Goal: Task Accomplishment & Management: Use online tool/utility

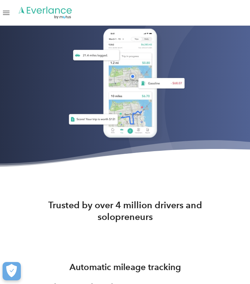
scroll to position [185, 0]
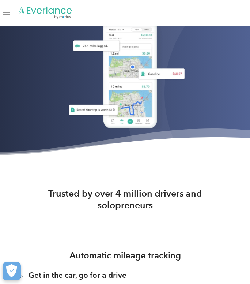
click at [4, 13] on div "Open Menu" at bounding box center [6, 12] width 7 height 1
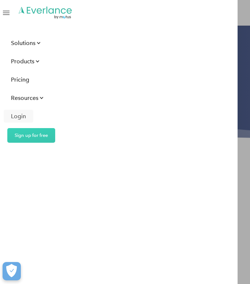
click at [20, 112] on div "Login" at bounding box center [18, 115] width 15 height 9
click at [23, 118] on div "Login" at bounding box center [18, 115] width 15 height 9
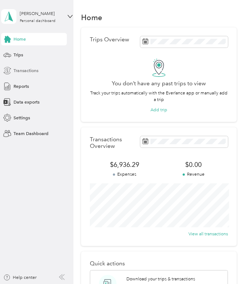
click at [30, 68] on span "Transactions" at bounding box center [26, 70] width 25 height 7
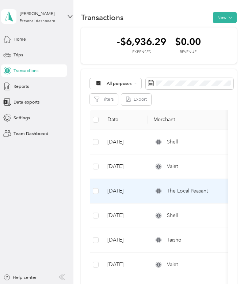
scroll to position [3, 0]
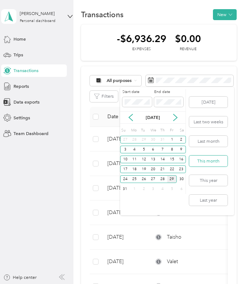
click at [213, 159] on button "This month" at bounding box center [208, 160] width 38 height 11
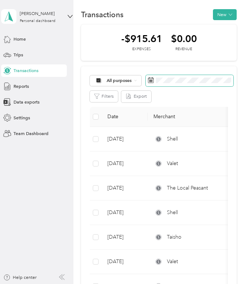
click at [154, 79] on icon at bounding box center [150, 79] width 5 height 0
click at [153, 79] on icon at bounding box center [150, 79] width 5 height 0
click at [186, 84] on span at bounding box center [190, 80] width 88 height 11
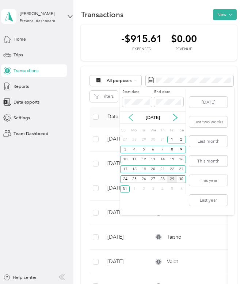
click at [131, 116] on icon at bounding box center [131, 117] width 4 height 7
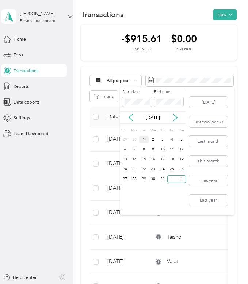
click at [144, 140] on div "1" at bounding box center [144, 140] width 10 height 8
click at [164, 179] on div "31" at bounding box center [163, 179] width 10 height 8
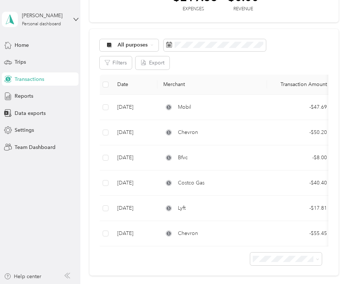
scroll to position [56, 0]
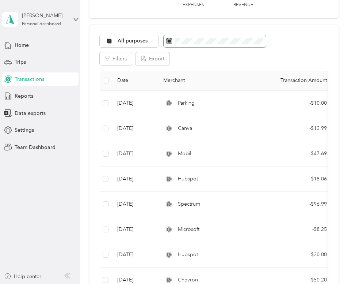
click at [171, 41] on icon at bounding box center [169, 41] width 6 height 6
click at [167, 39] on icon at bounding box center [169, 41] width 6 height 6
click at [170, 40] on rect at bounding box center [169, 40] width 1 height 1
click at [248, 70] on div "All purposes Filters Export Date Merchant Transaction Amount Purpose Report [DA…" at bounding box center [214, 274] width 249 height 499
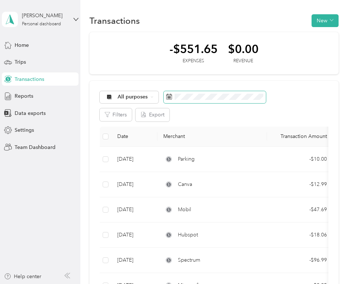
click at [170, 98] on icon at bounding box center [169, 97] width 6 height 6
click at [171, 99] on span at bounding box center [169, 97] width 6 height 7
click at [25, 78] on span "Transactions" at bounding box center [30, 79] width 30 height 8
click at [171, 97] on icon at bounding box center [169, 97] width 6 height 6
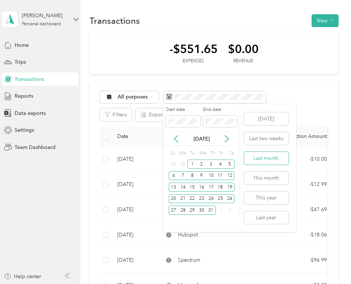
click at [277, 161] on button "Last month" at bounding box center [266, 158] width 45 height 13
click at [278, 178] on button "This month" at bounding box center [266, 177] width 45 height 13
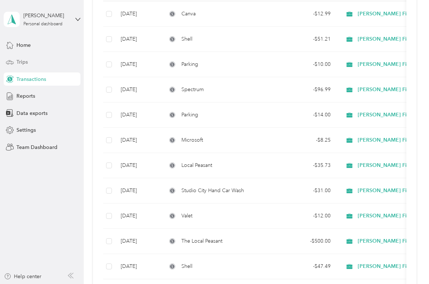
scroll to position [109, 0]
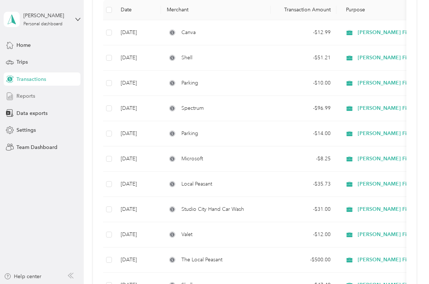
click at [52, 96] on div "Reports" at bounding box center [42, 96] width 77 height 13
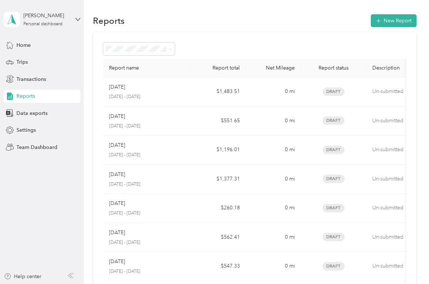
click at [39, 87] on div "Home Trips Transactions Reports Data exports Settings Team Dashboard" at bounding box center [42, 95] width 77 height 115
click at [38, 81] on span "Transactions" at bounding box center [31, 79] width 30 height 8
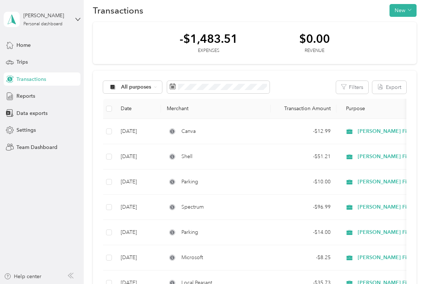
scroll to position [12, 0]
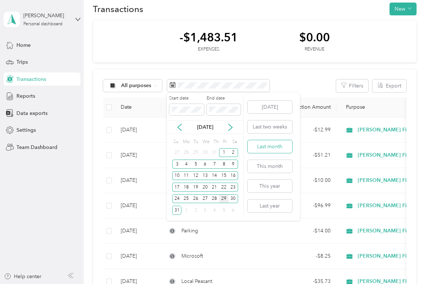
click at [283, 148] on button "Last month" at bounding box center [269, 146] width 45 height 13
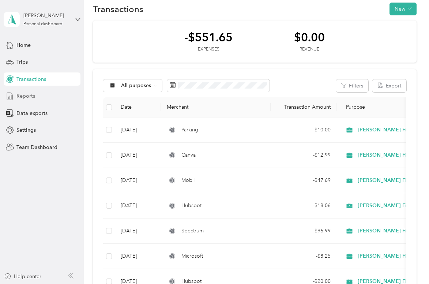
click at [35, 96] on div "Reports" at bounding box center [42, 96] width 77 height 13
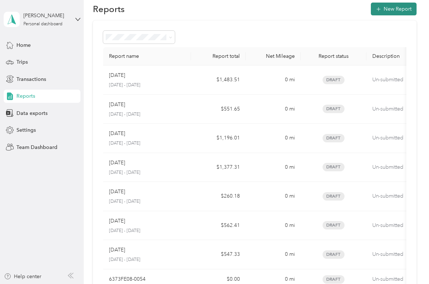
click at [351, 11] on button "New Report" at bounding box center [394, 9] width 46 height 13
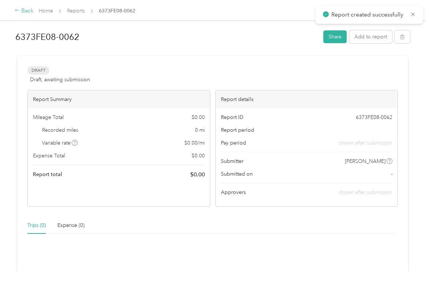
click at [28, 9] on div "Back" at bounding box center [24, 11] width 19 height 9
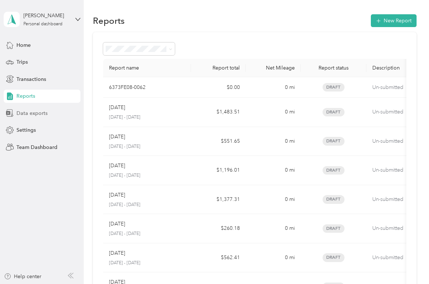
click at [34, 118] on div "Data exports" at bounding box center [42, 112] width 77 height 13
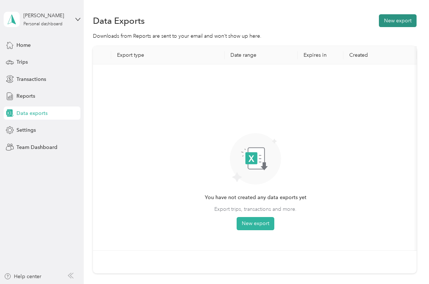
click at [351, 22] on button "New export" at bounding box center [398, 20] width 38 height 13
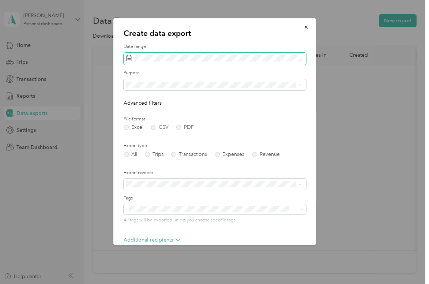
click at [163, 54] on span at bounding box center [214, 59] width 182 height 12
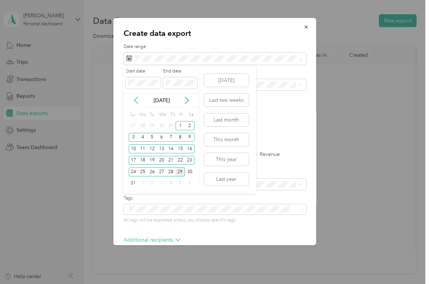
click at [139, 98] on icon at bounding box center [135, 100] width 7 height 7
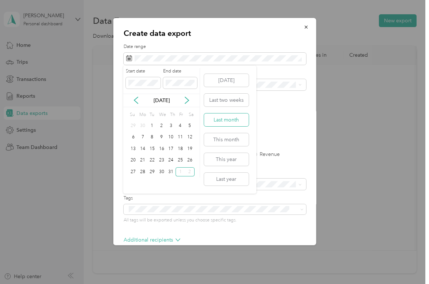
click at [220, 122] on button "Last month" at bounding box center [226, 119] width 45 height 13
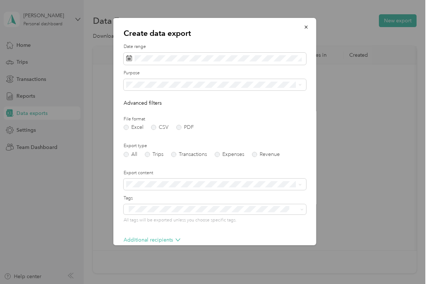
click at [178, 130] on form "Date range Purpose Advanced filters File format Excel CSV PDF Export type All T…" at bounding box center [214, 159] width 182 height 230
click at [179, 125] on label "PDF" at bounding box center [185, 127] width 18 height 5
click at [173, 154] on label "Transactions" at bounding box center [189, 154] width 36 height 5
click at [150, 234] on label "Include attachments (receipts and map images)" at bounding box center [177, 233] width 98 height 7
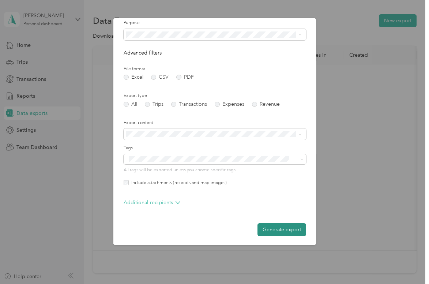
scroll to position [50, 0]
click at [291, 228] on button "Generate export" at bounding box center [281, 229] width 49 height 13
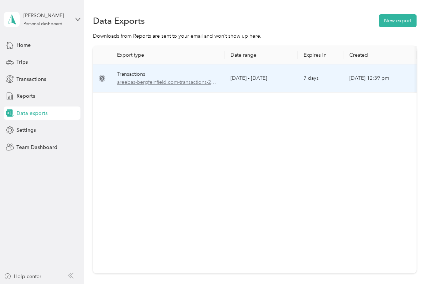
click at [205, 80] on span "areebas-bergfeinfield.com-transactions-2025-07-01-2025-07-31.pdf" at bounding box center [168, 82] width 102 height 8
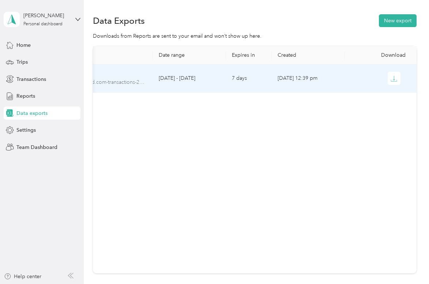
scroll to position [0, 71]
click at [351, 79] on icon "button" at bounding box center [394, 78] width 7 height 7
